Goal: Task Accomplishment & Management: Manage account settings

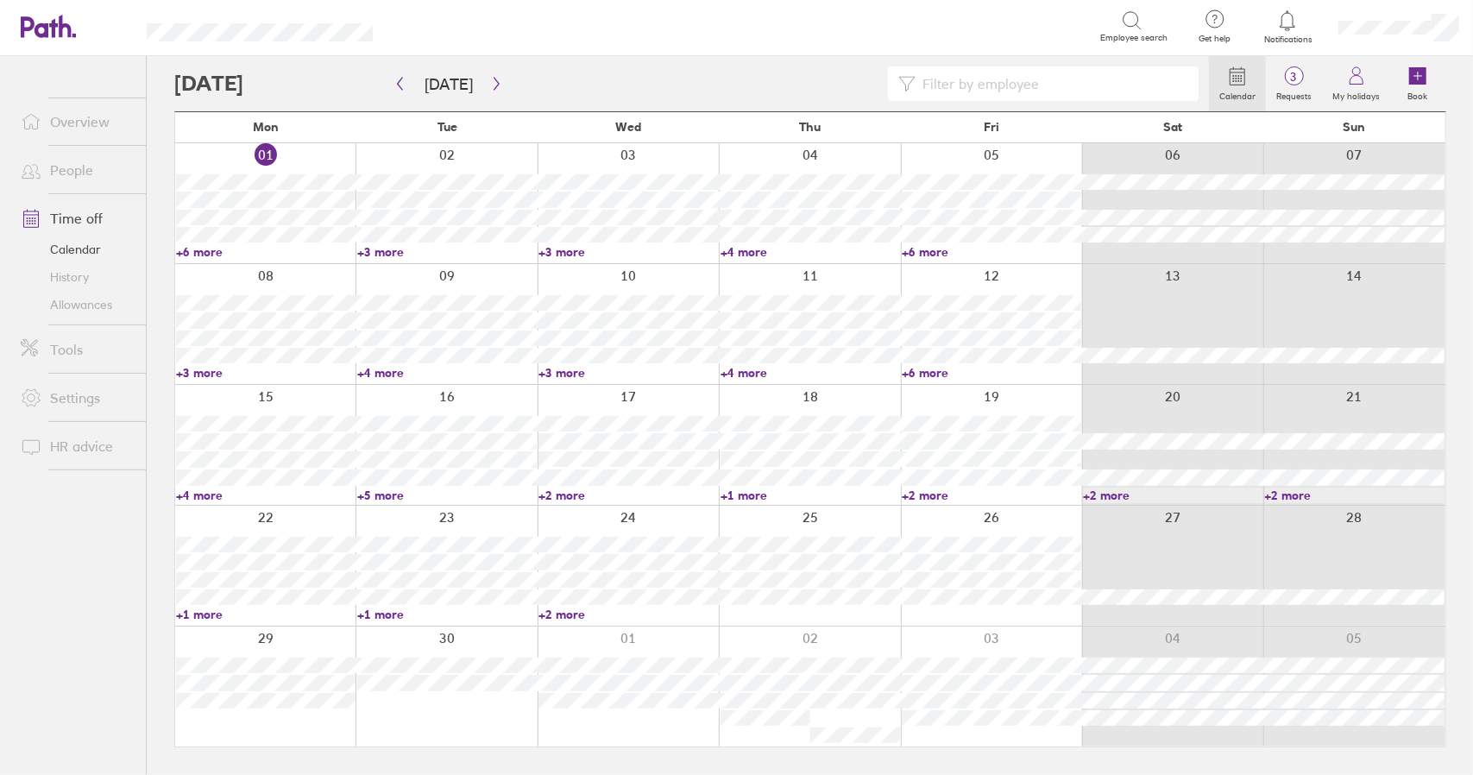
click at [78, 217] on link "Time off" at bounding box center [76, 218] width 139 height 35
click at [88, 215] on link "Time off" at bounding box center [76, 218] width 139 height 35
click at [205, 249] on link "+6 more" at bounding box center [266, 252] width 180 height 16
click at [203, 249] on link "+6 more" at bounding box center [266, 252] width 180 height 16
